Goal: Transaction & Acquisition: Book appointment/travel/reservation

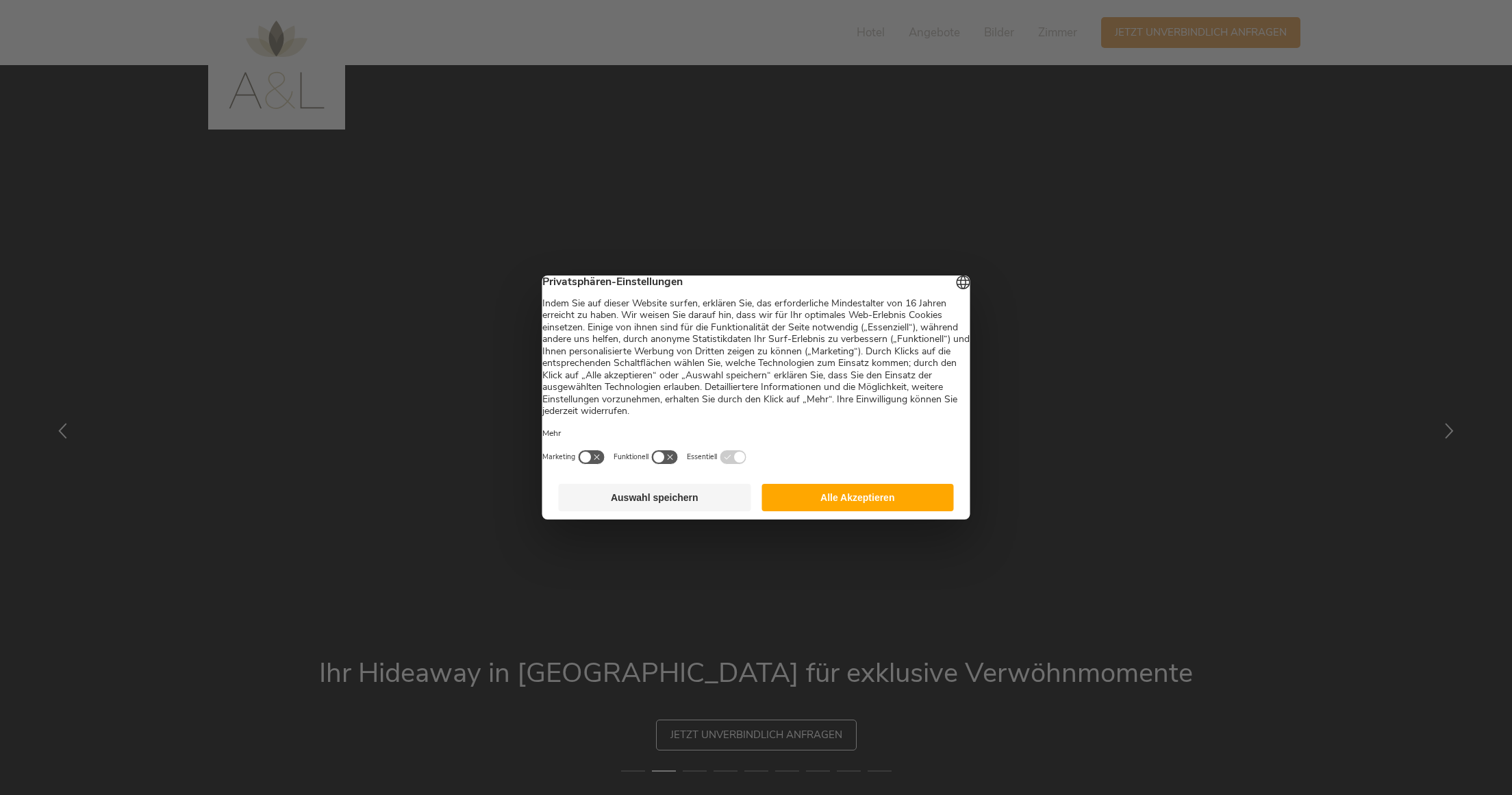
click at [813, 499] on button "Alle Akzeptieren" at bounding box center [857, 497] width 192 height 28
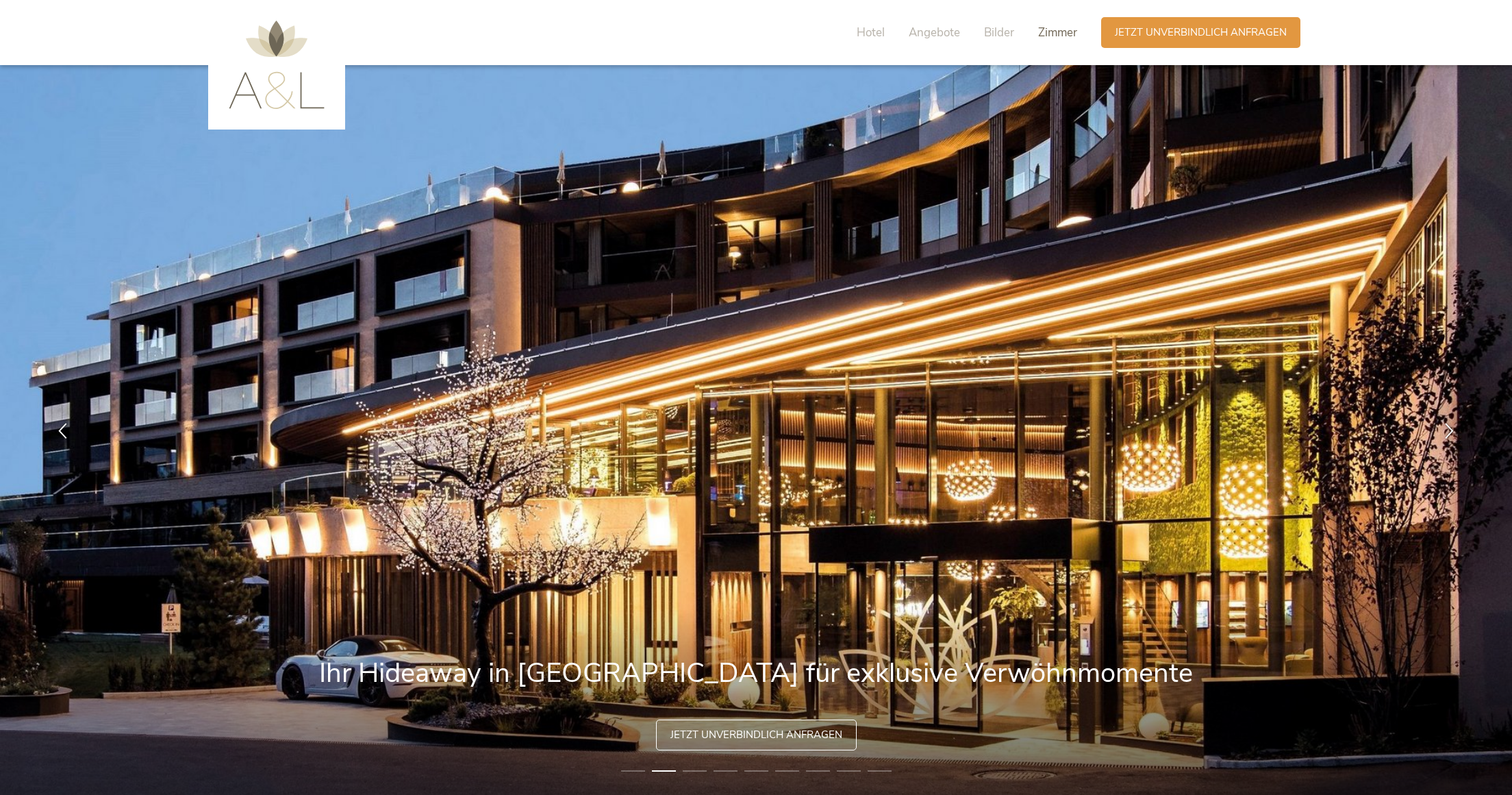
click at [1063, 33] on span "Zimmer" at bounding box center [1057, 32] width 39 height 16
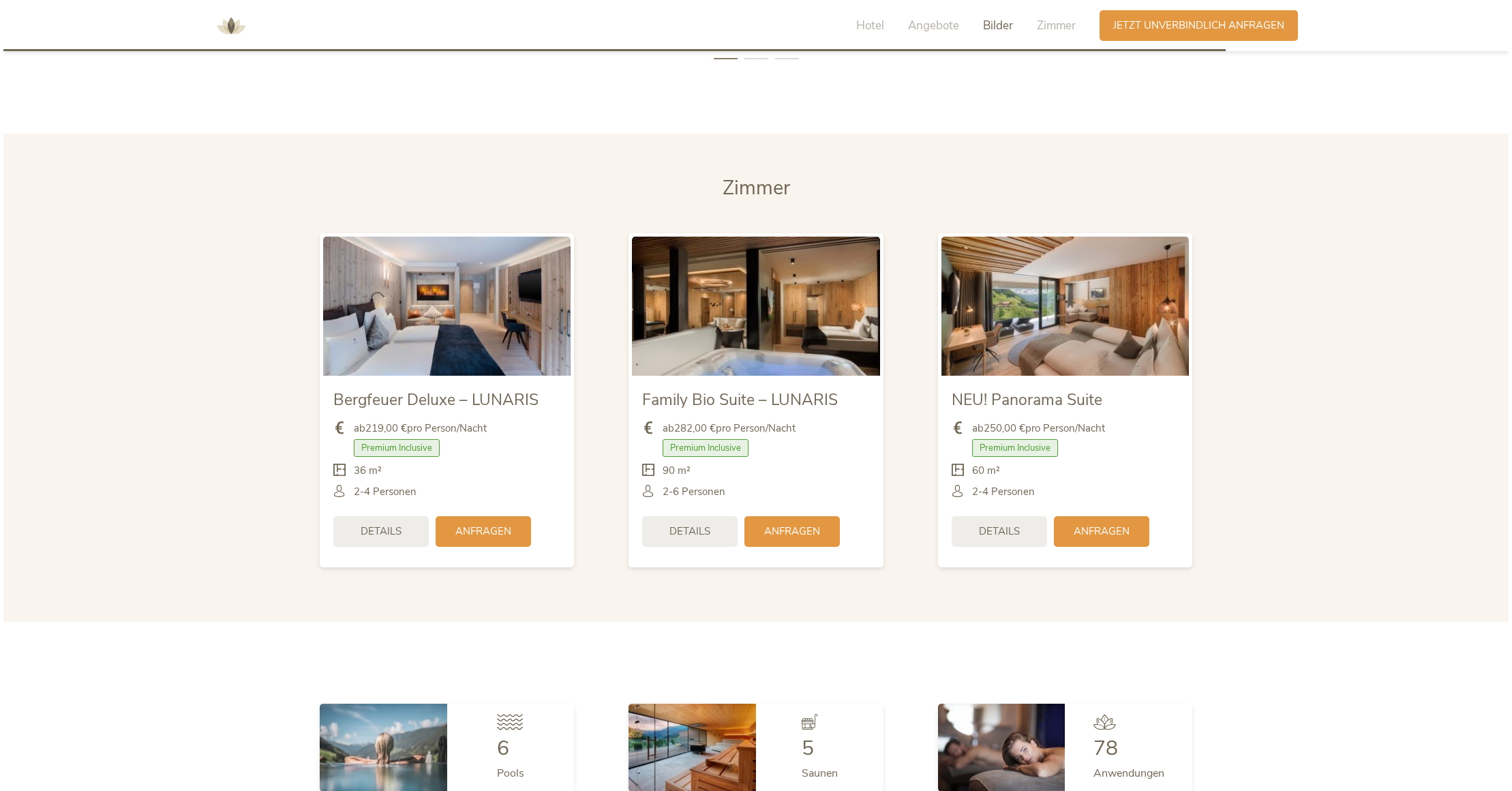
scroll to position [3314, 0]
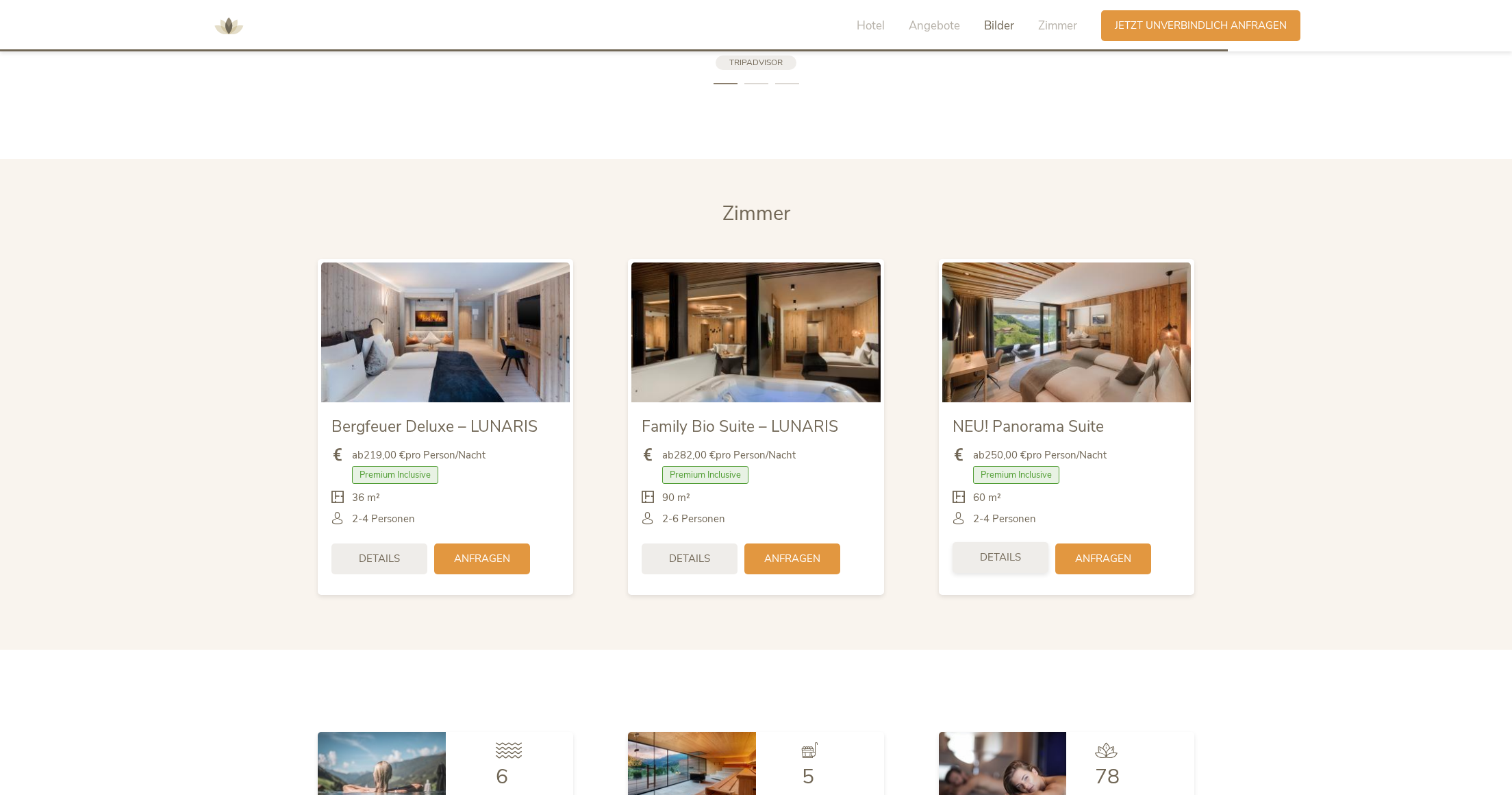
click at [1001, 550] on span "Details" at bounding box center [1000, 557] width 41 height 14
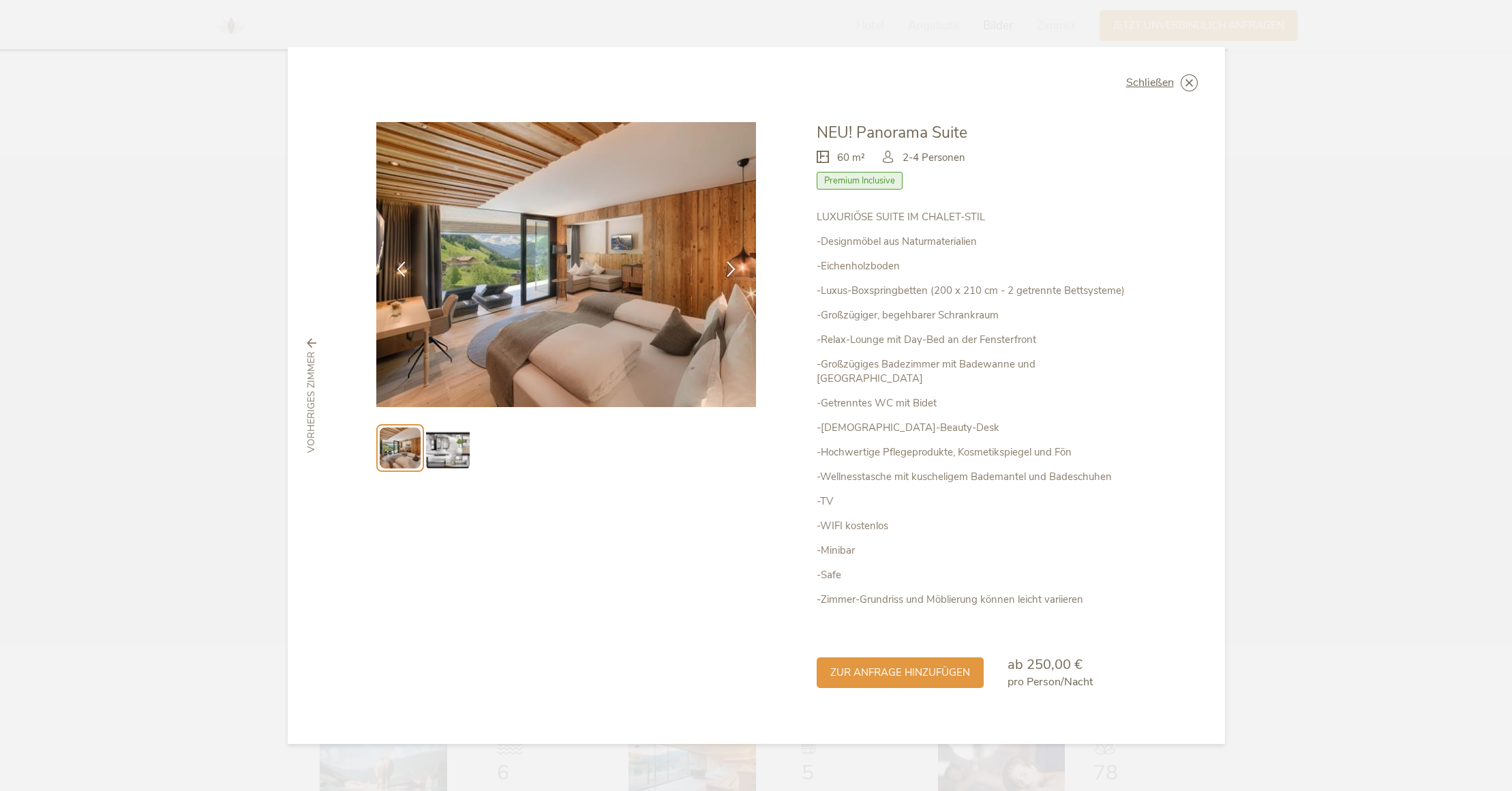
click at [441, 469] on img at bounding box center [448, 448] width 44 height 44
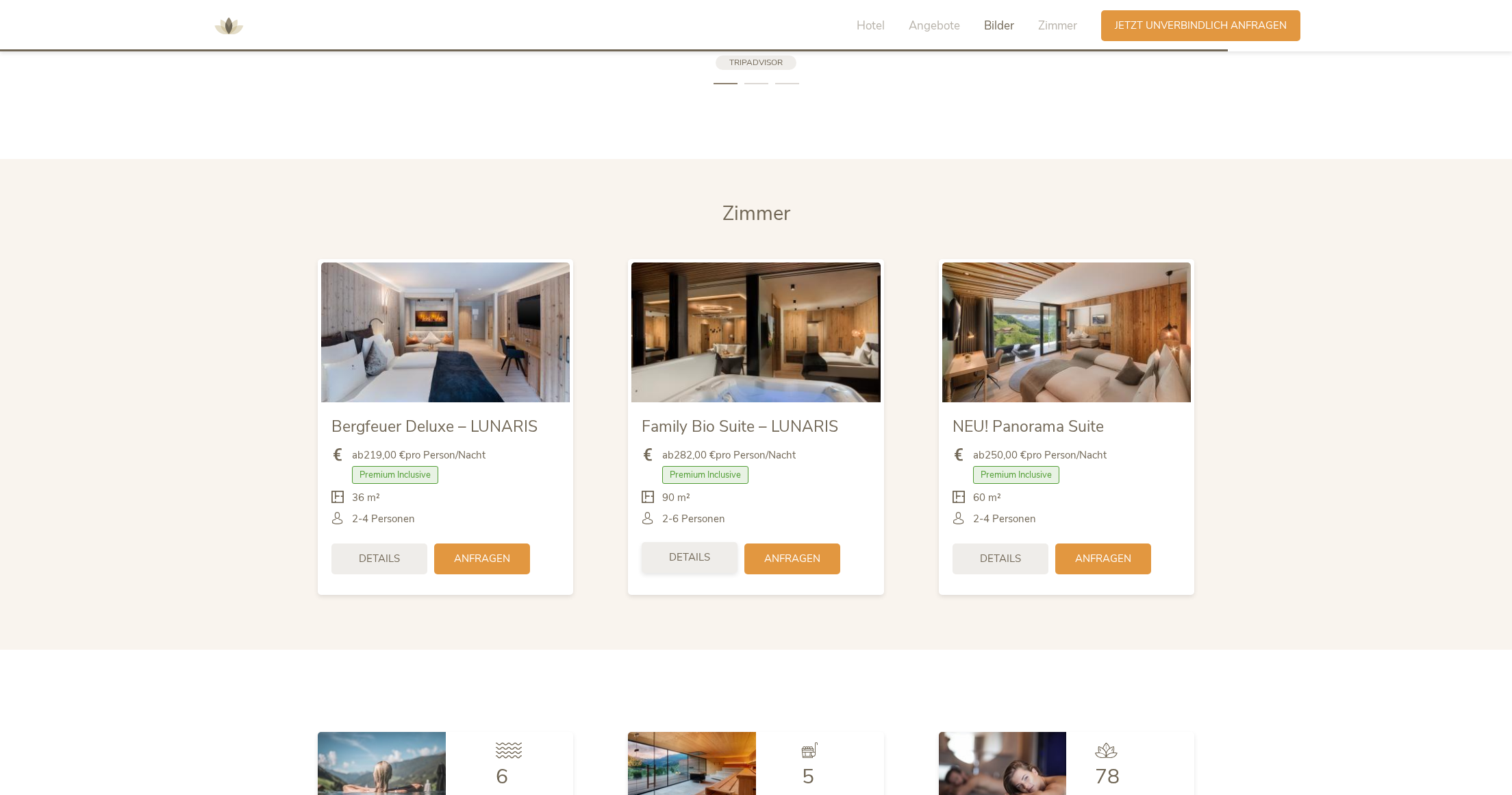
click at [687, 550] on span "Details" at bounding box center [689, 557] width 41 height 14
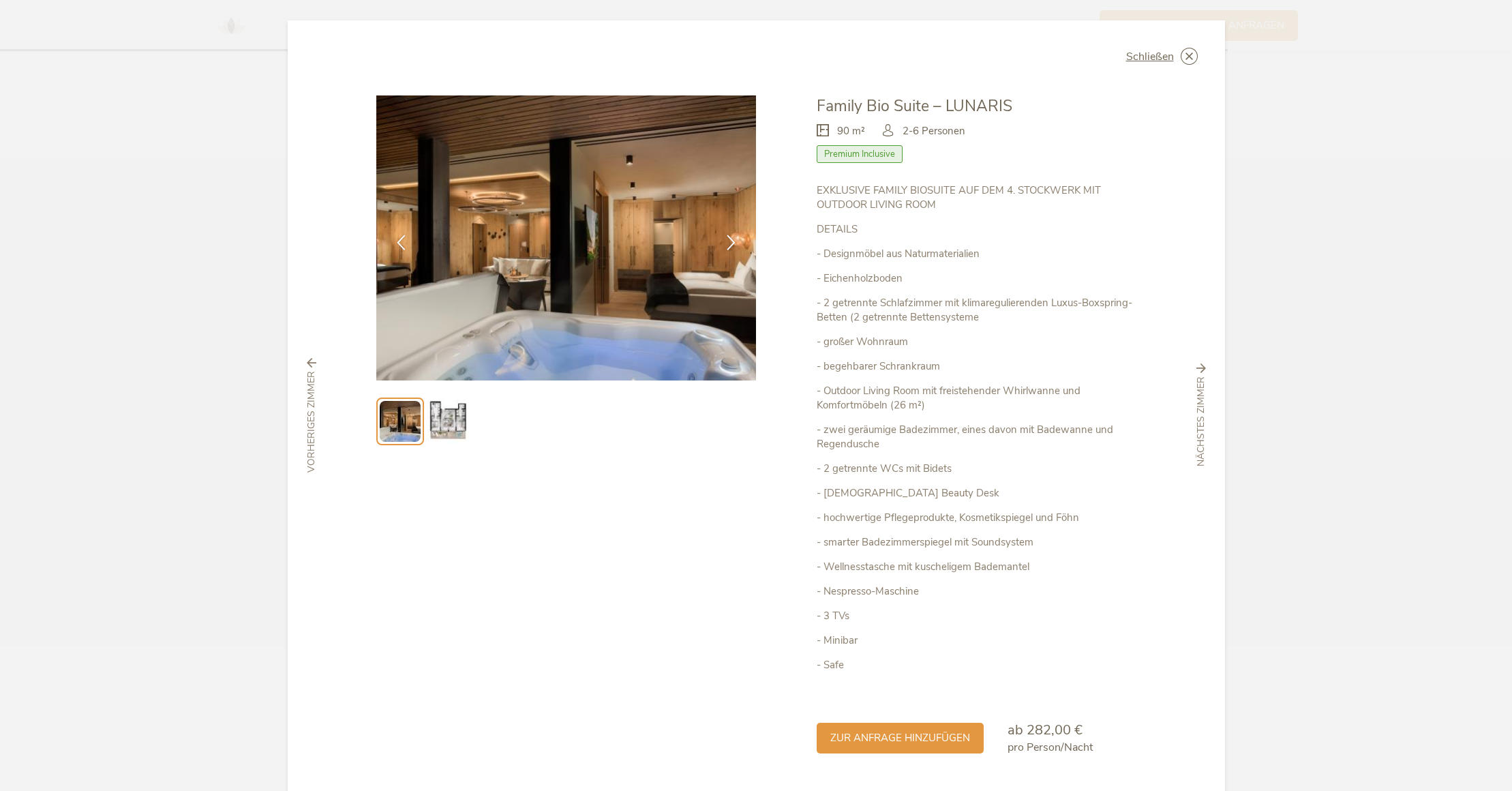
click at [452, 434] on img at bounding box center [448, 422] width 44 height 44
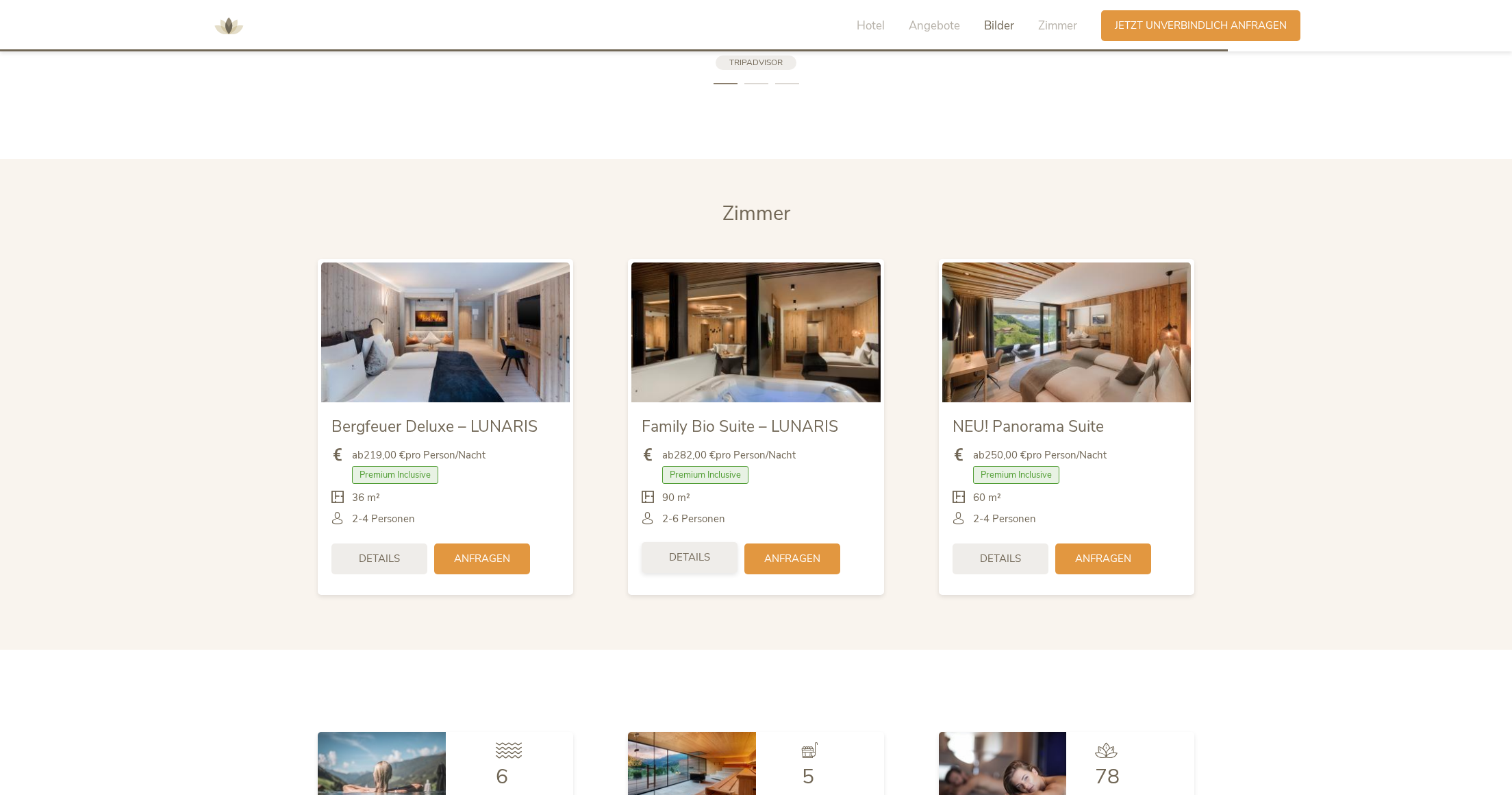
click at [681, 550] on span "Details" at bounding box center [689, 557] width 41 height 14
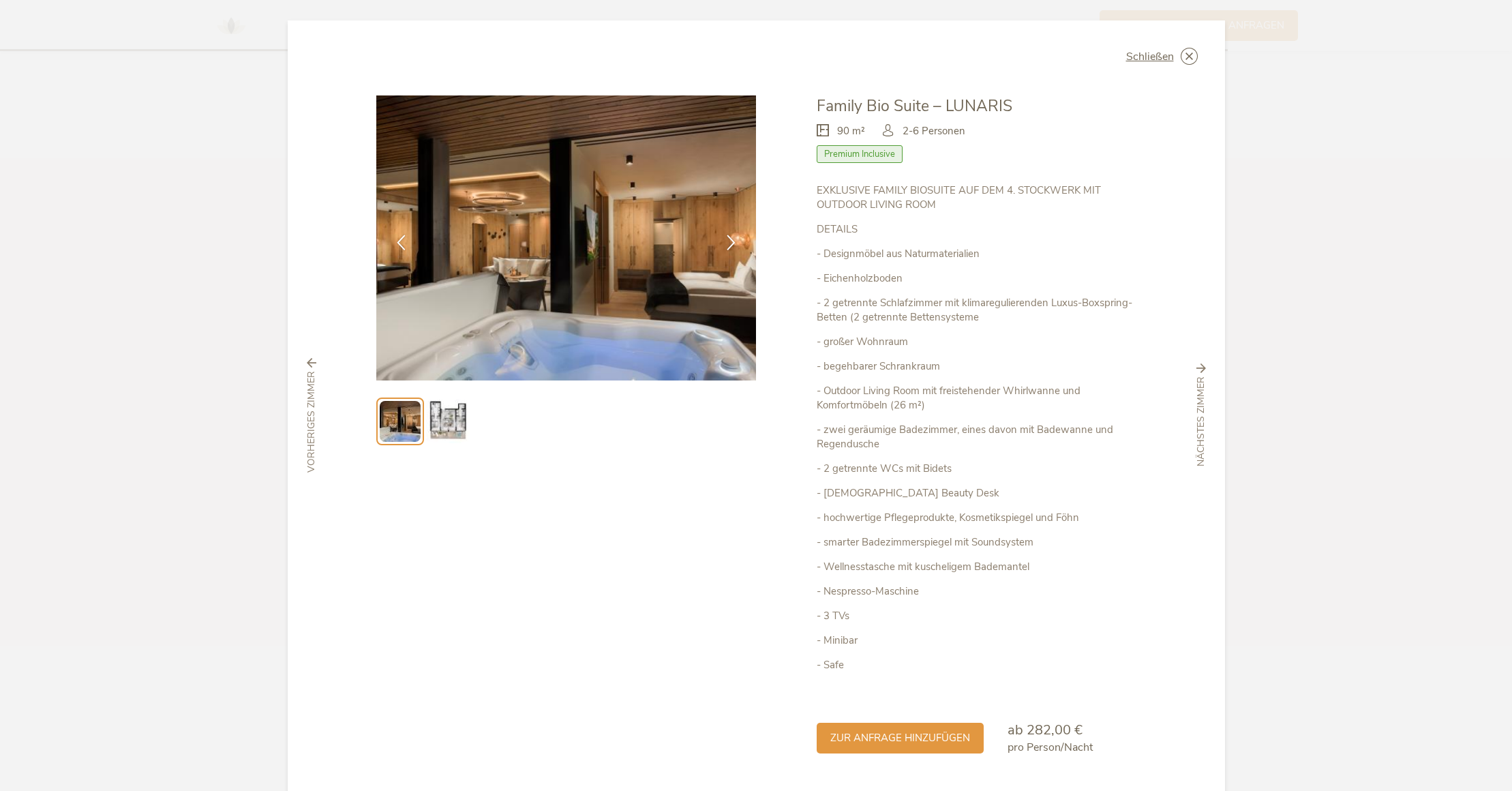
click at [509, 313] on img at bounding box center [566, 238] width 380 height 285
click at [454, 431] on img at bounding box center [448, 422] width 44 height 44
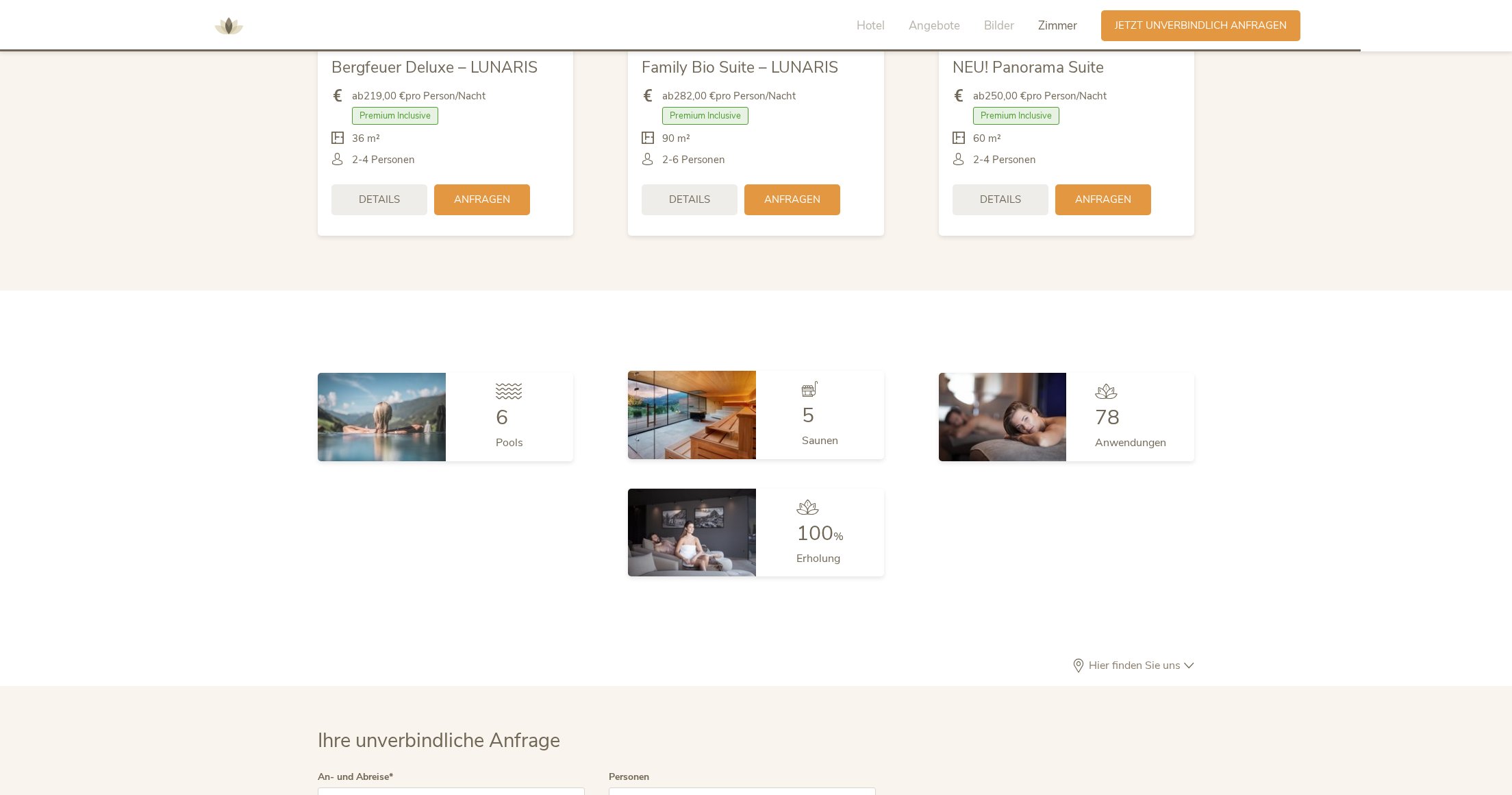
scroll to position [3278, 0]
